Goal: Contribute content: Add original content to the website for others to see

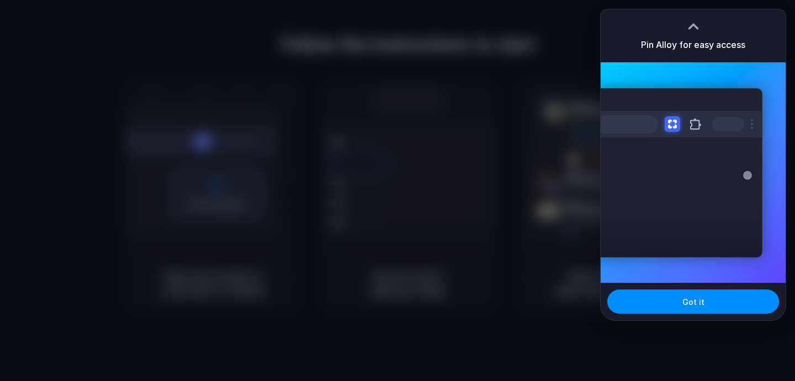
click at [684, 38] on h3 "Pin Alloy for easy access" at bounding box center [693, 44] width 104 height 13
click at [691, 28] on div at bounding box center [693, 26] width 17 height 17
click at [693, 22] on div at bounding box center [693, 26] width 17 height 17
drag, startPoint x: 693, startPoint y: 43, endPoint x: 691, endPoint y: 2, distance: 40.9
click at [691, 2] on body "Follow the instructions to start Capturing page Open your product in a new tab …" at bounding box center [397, 190] width 795 height 381
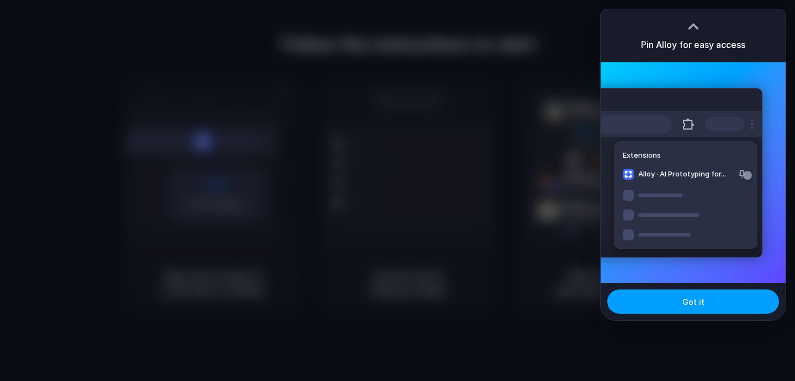
click at [709, 294] on button "Got it" at bounding box center [693, 302] width 172 height 24
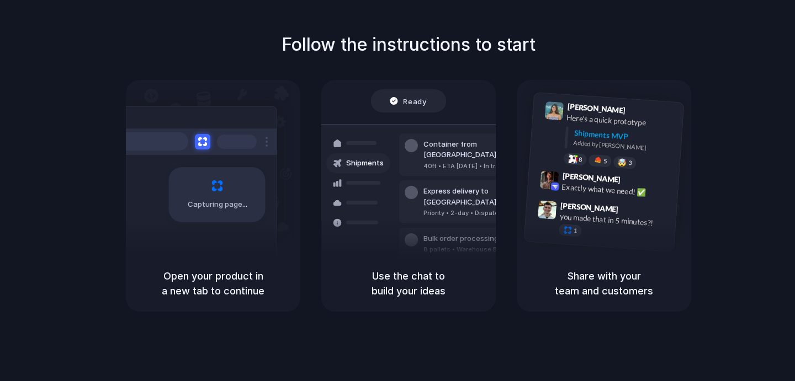
click at [397, 191] on div at bounding box center [397, 191] width 0 height 0
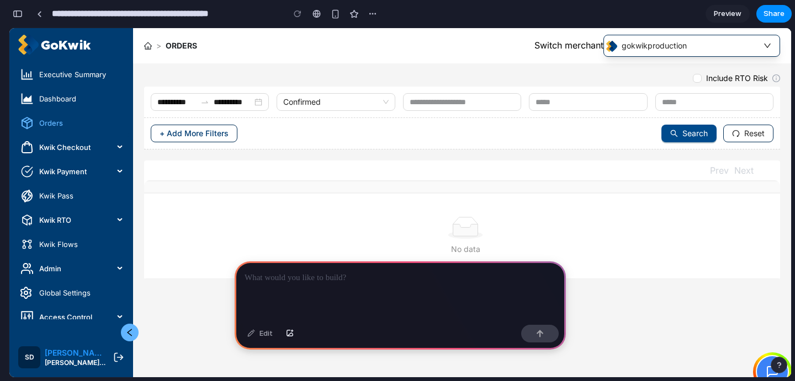
click at [357, 279] on p at bounding box center [400, 278] width 311 height 13
click at [334, 17] on div "button" at bounding box center [335, 13] width 9 height 9
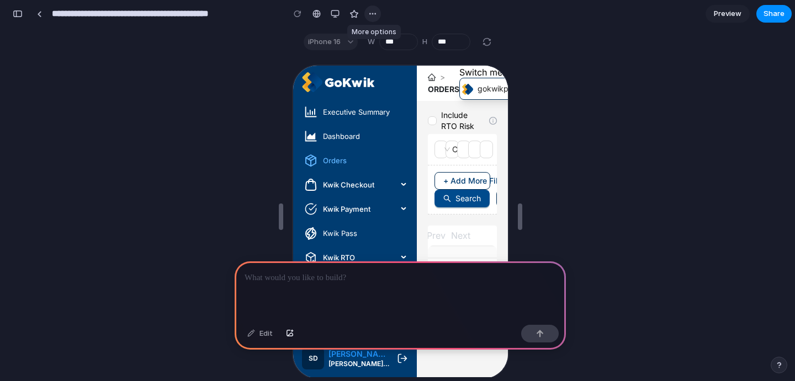
click at [373, 15] on div "button" at bounding box center [372, 13] width 9 height 9
click at [546, 20] on div "Duplicate Delete" at bounding box center [397, 190] width 795 height 381
click at [335, 14] on div "button" at bounding box center [335, 13] width 9 height 9
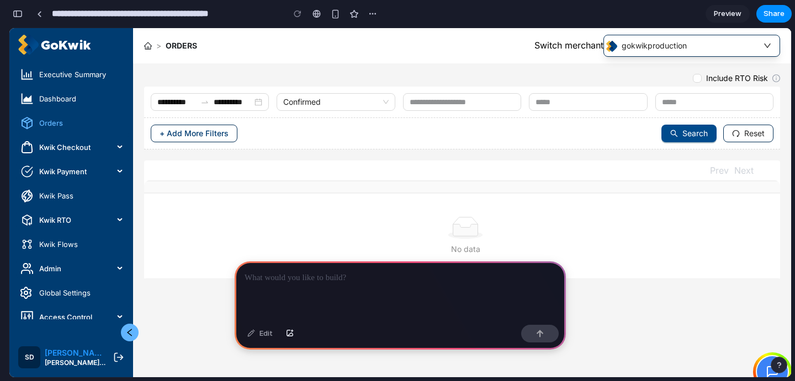
click at [372, 277] on p at bounding box center [400, 278] width 311 height 13
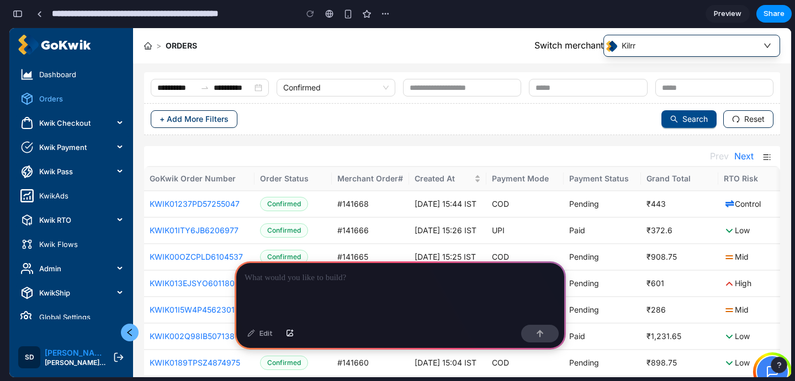
click at [391, 278] on p at bounding box center [400, 278] width 311 height 13
click at [555, 333] on button "button" at bounding box center [540, 334] width 38 height 18
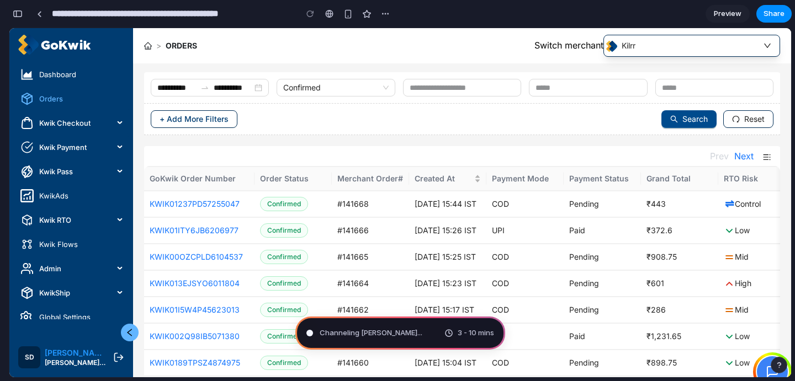
type input "**********"
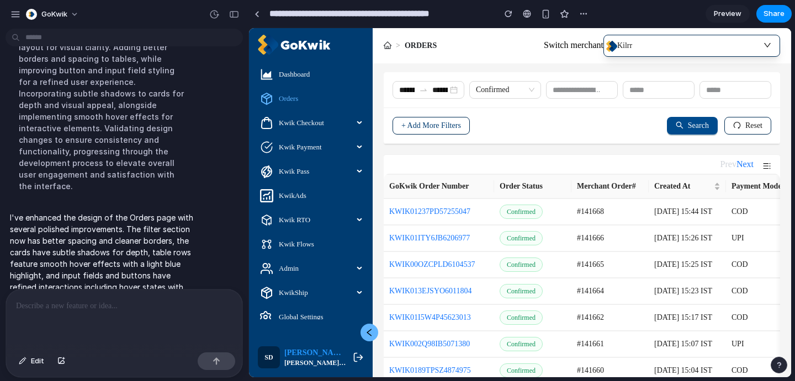
scroll to position [147, 0]
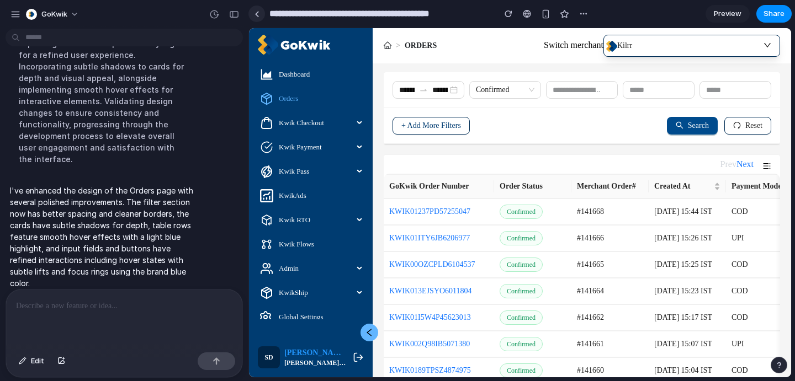
click at [261, 15] on link at bounding box center [256, 14] width 17 height 17
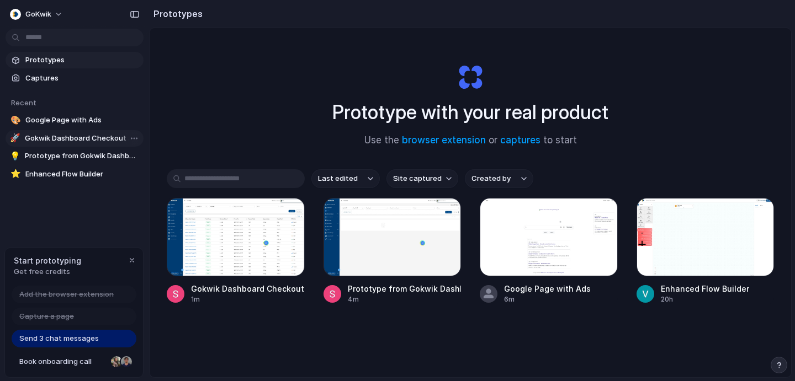
click at [102, 136] on span "Gokwik Dashboard Checkout Orders - Design Update" at bounding box center [82, 138] width 114 height 11
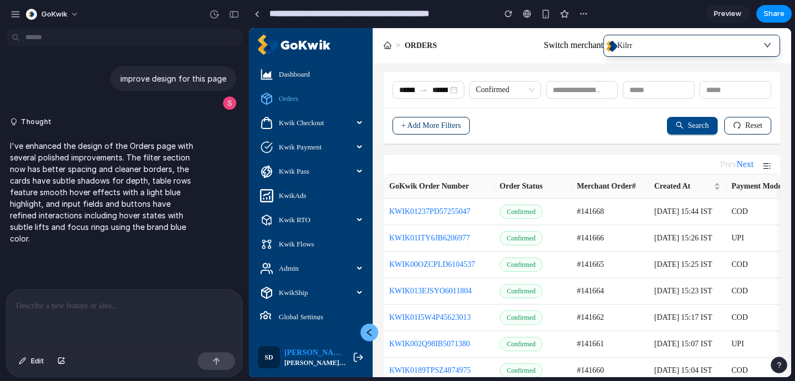
click at [369, 334] on icon at bounding box center [369, 333] width 5 height 8
click at [370, 332] on icon at bounding box center [369, 332] width 9 height 9
click at [261, 18] on link at bounding box center [256, 14] width 17 height 17
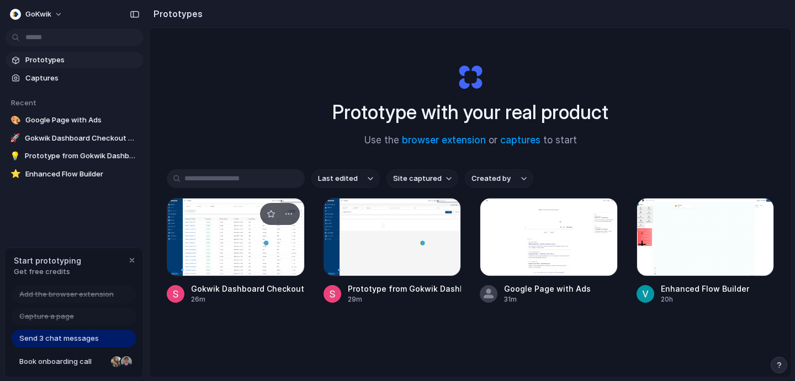
click at [229, 236] on div at bounding box center [236, 237] width 138 height 78
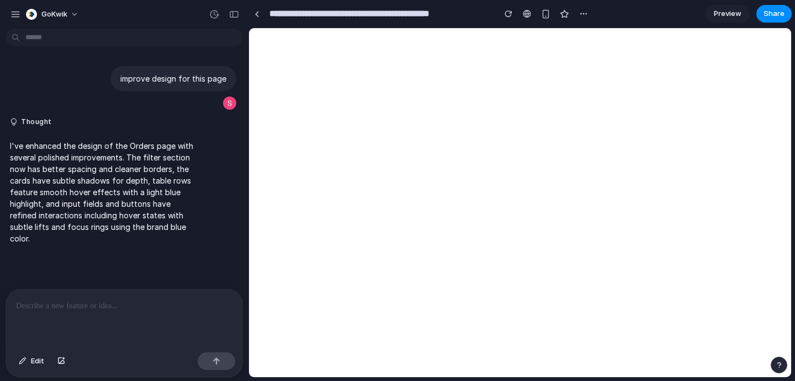
click at [117, 315] on div at bounding box center [124, 319] width 236 height 59
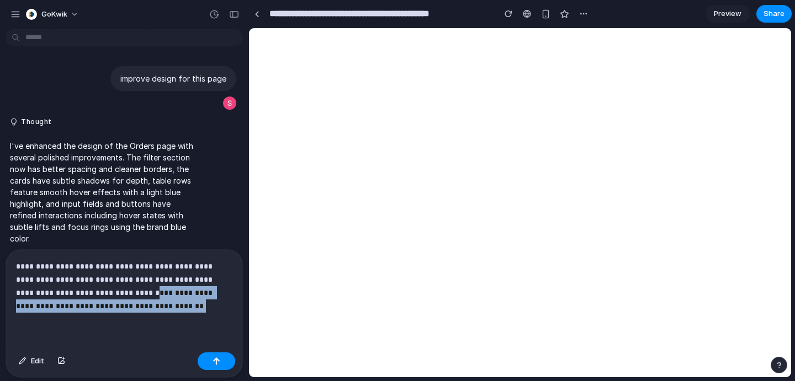
click at [116, 292] on p "**********" at bounding box center [124, 286] width 216 height 53
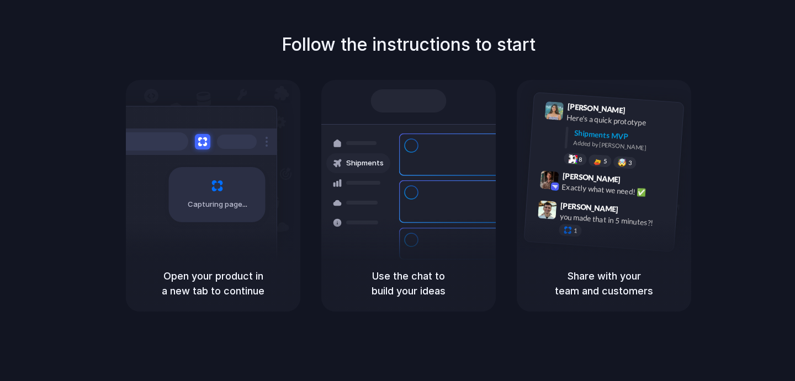
click at [397, 191] on div at bounding box center [397, 191] width 0 height 0
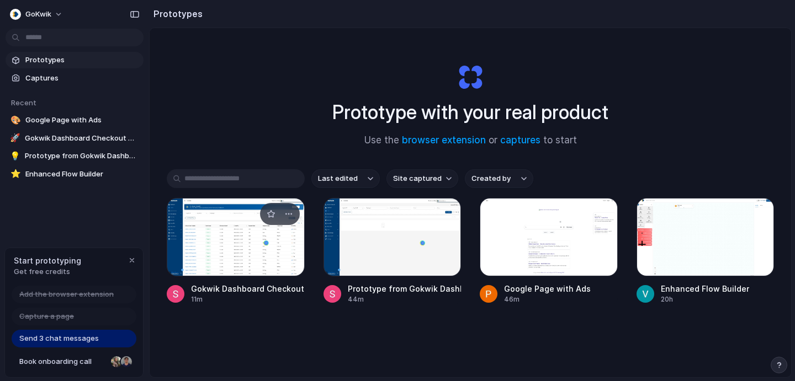
click at [231, 229] on div at bounding box center [236, 237] width 138 height 78
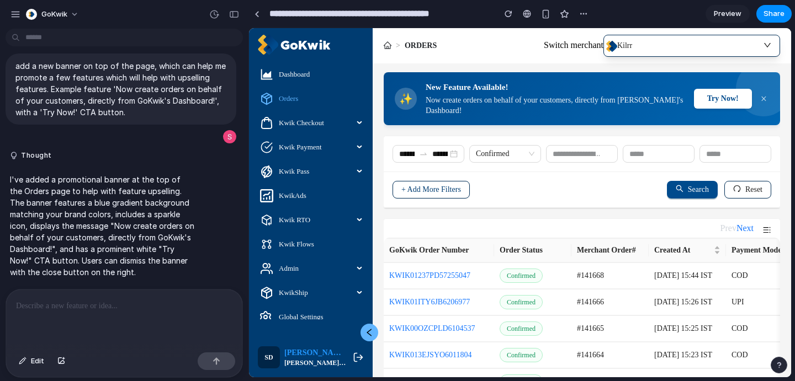
scroll to position [10, 0]
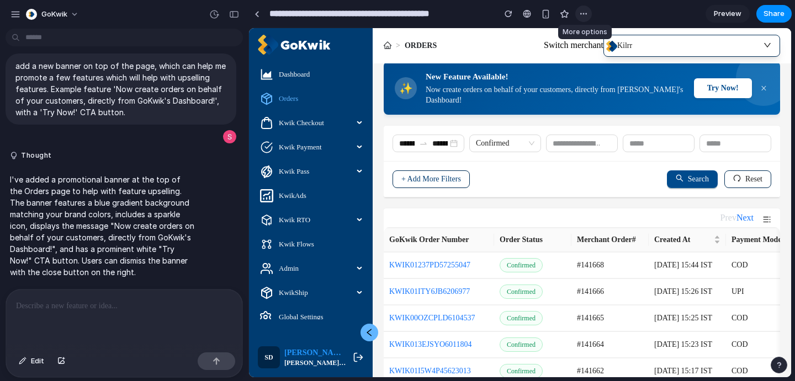
click at [580, 13] on div "button" at bounding box center [583, 13] width 9 height 9
click at [558, 25] on div "Duplicate Delete" at bounding box center [397, 190] width 795 height 381
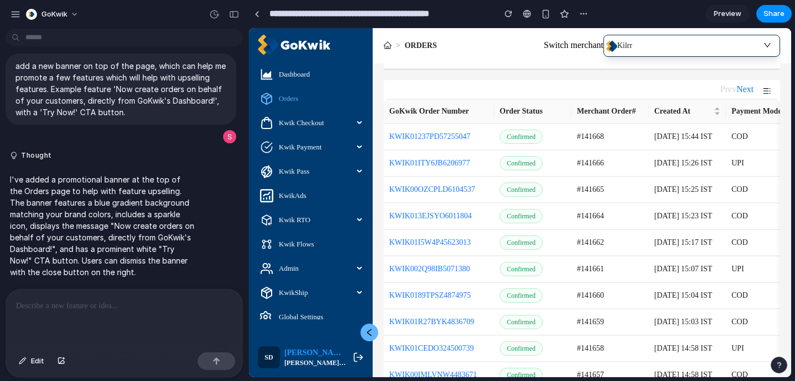
scroll to position [0, 0]
